Goal: Book appointment/travel/reservation

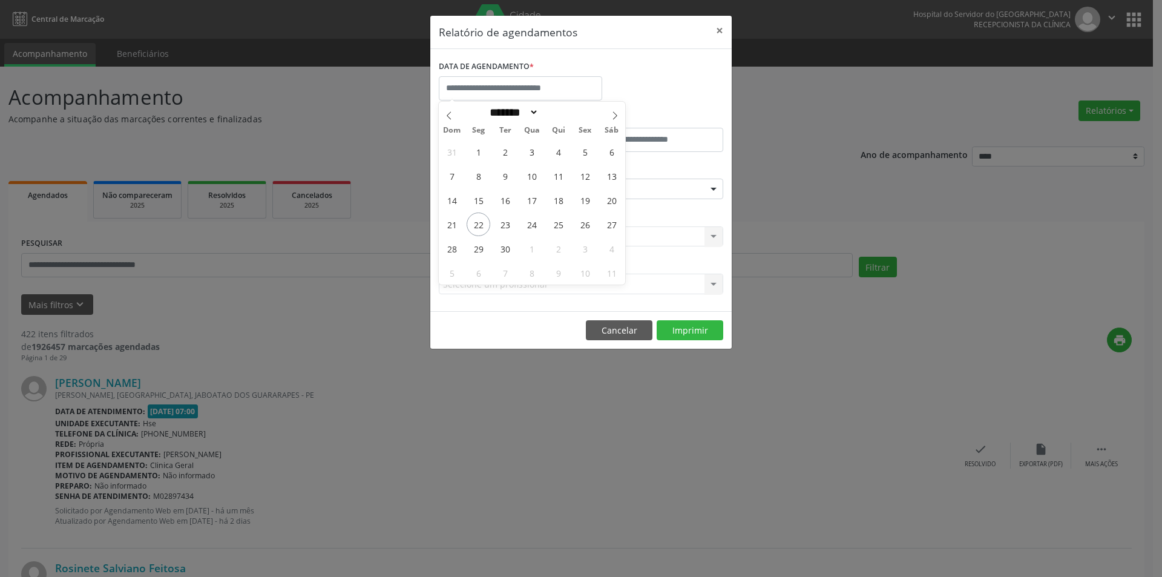
select select "*"
click at [537, 225] on span "24" at bounding box center [532, 224] width 24 height 24
type input "**********"
click at [537, 225] on span "24" at bounding box center [532, 224] width 24 height 24
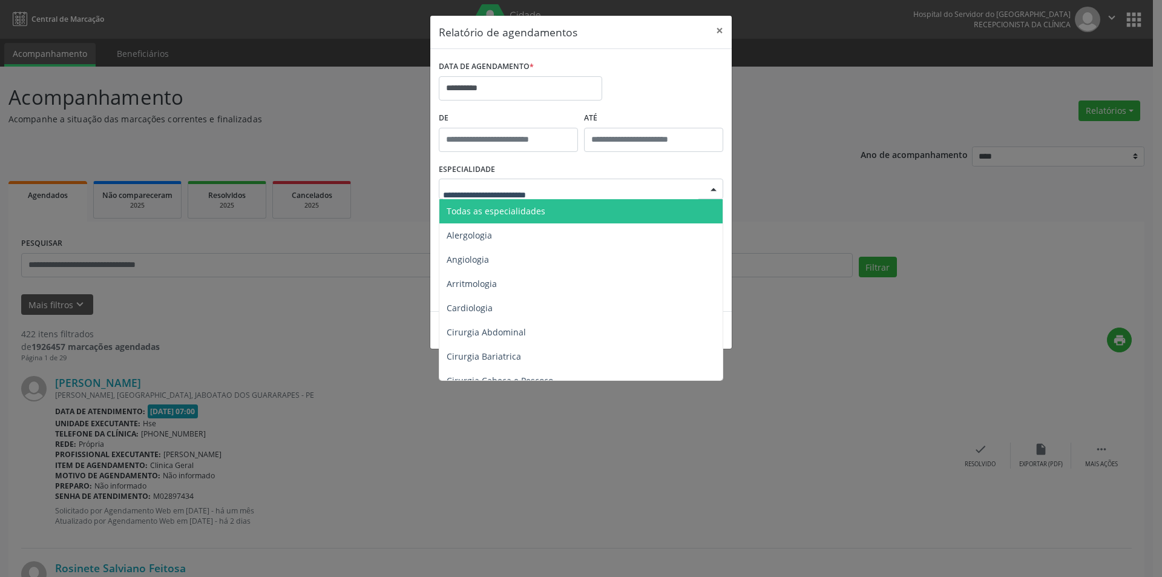
click at [513, 214] on span "Todas as especialidades" at bounding box center [495, 210] width 99 height 11
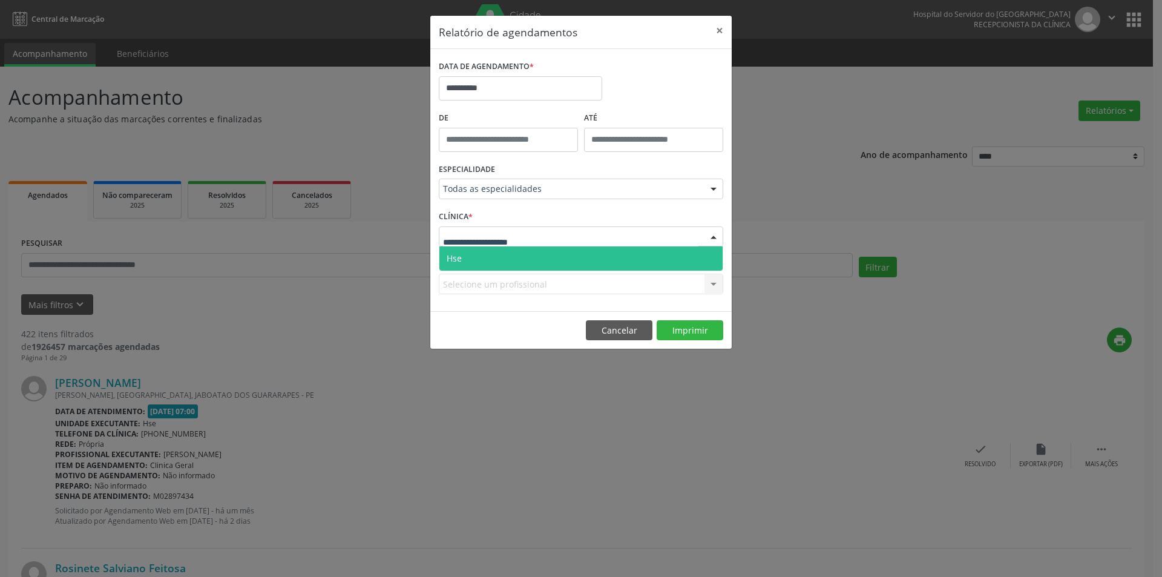
click at [498, 258] on span "Hse" at bounding box center [580, 258] width 283 height 24
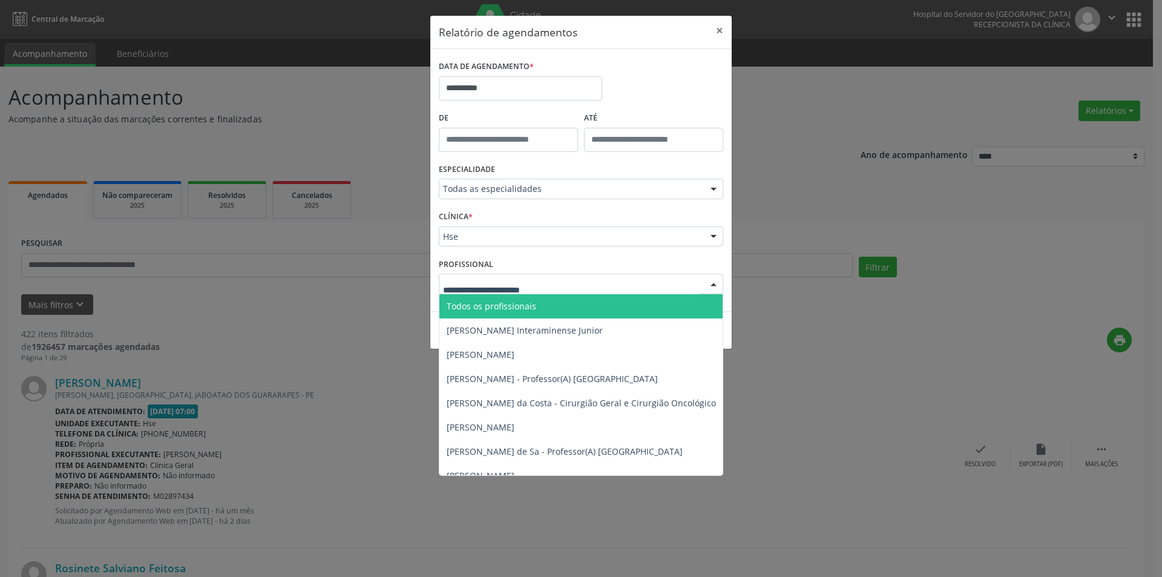
click at [517, 300] on span "Todos os profissionais" at bounding box center [491, 305] width 90 height 11
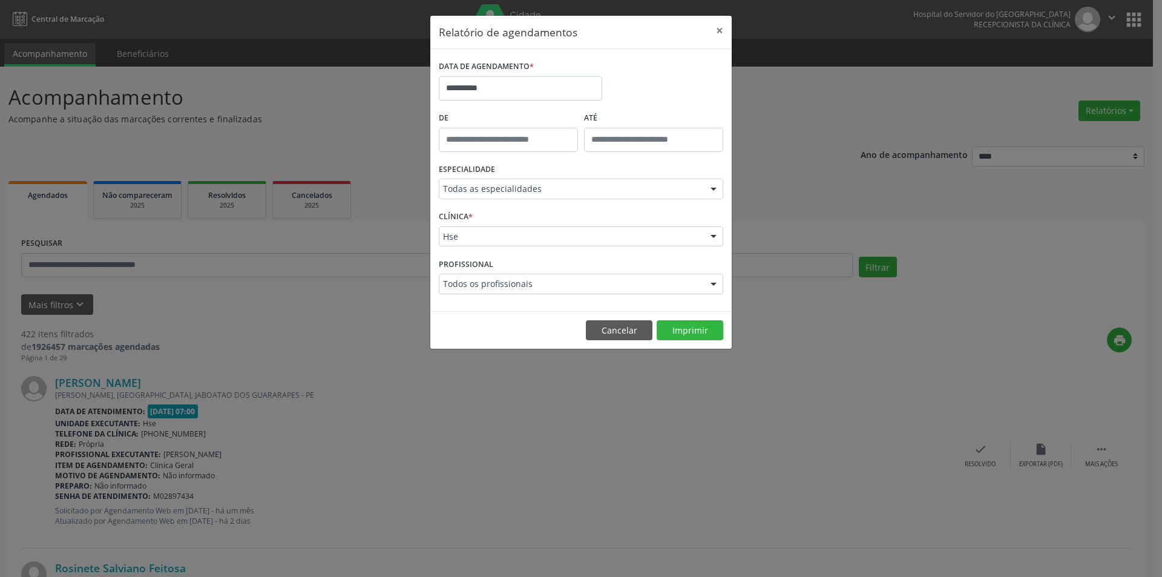
click at [688, 318] on footer "Cancelar Imprimir" at bounding box center [580, 330] width 301 height 38
click at [691, 330] on button "Imprimir" at bounding box center [689, 330] width 67 height 21
